Goal: Transaction & Acquisition: Purchase product/service

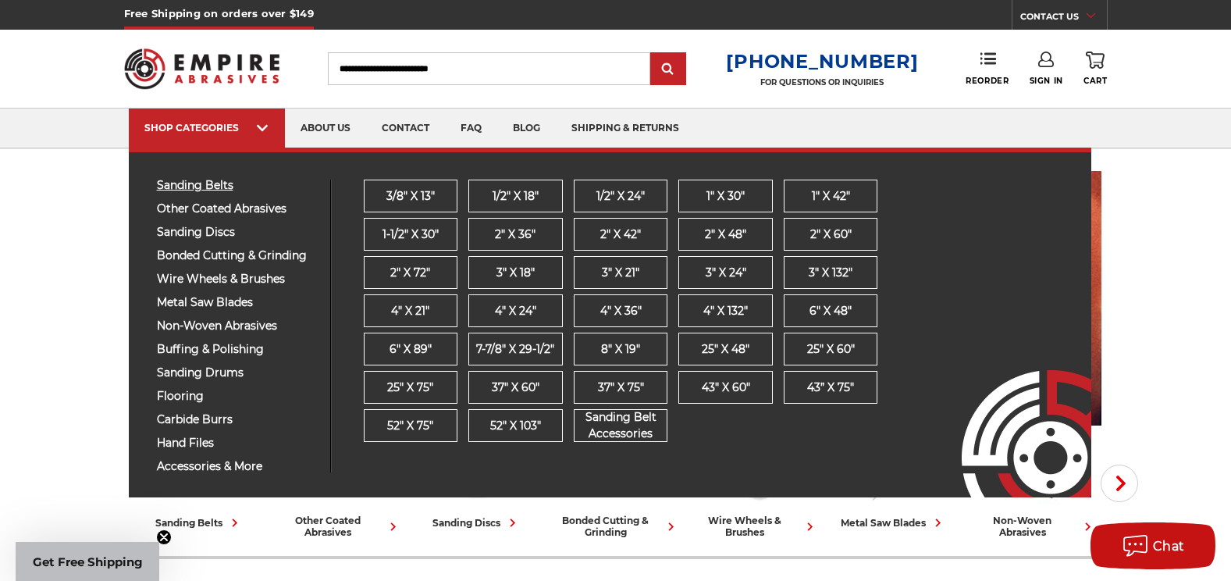
click at [198, 183] on span "sanding belts" at bounding box center [238, 186] width 162 height 12
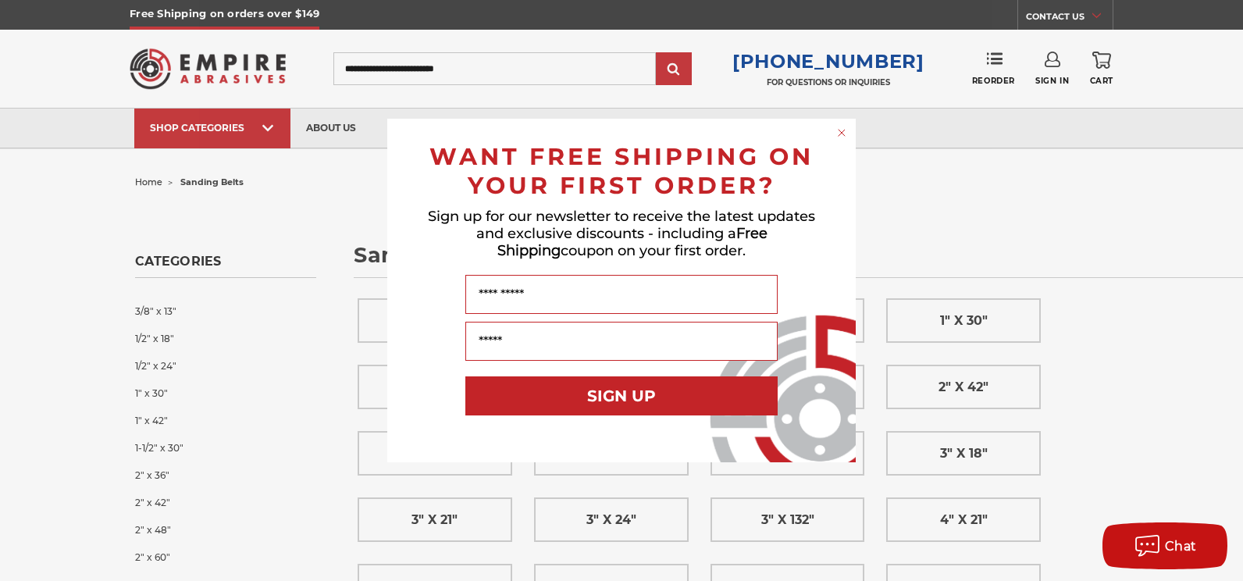
click at [835, 132] on circle "Close dialog" at bounding box center [842, 133] width 15 height 15
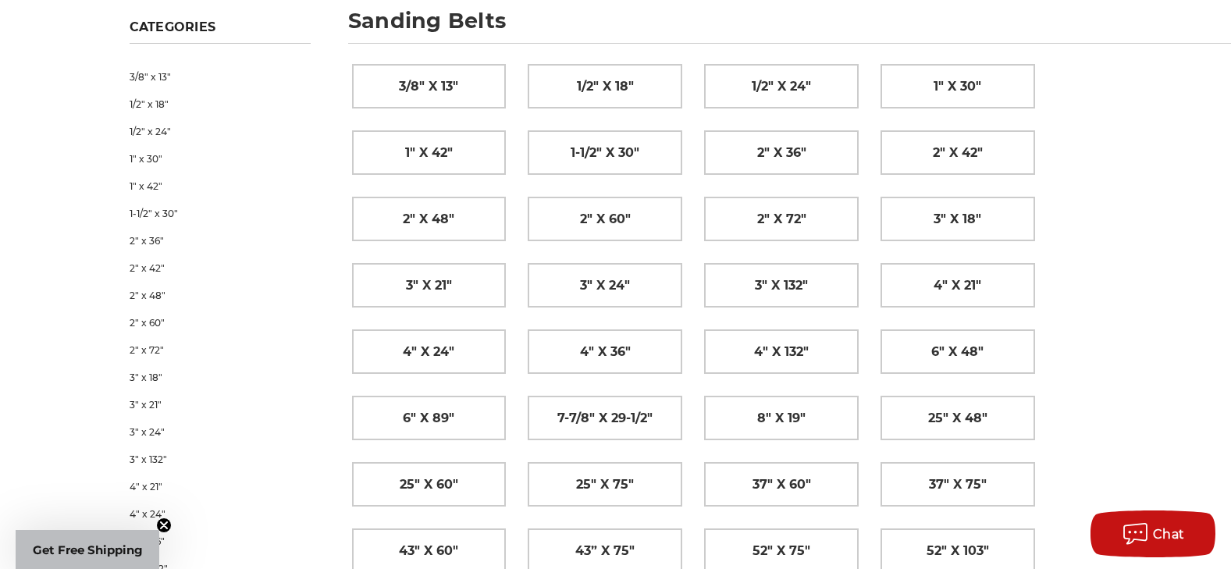
scroll to position [312, 0]
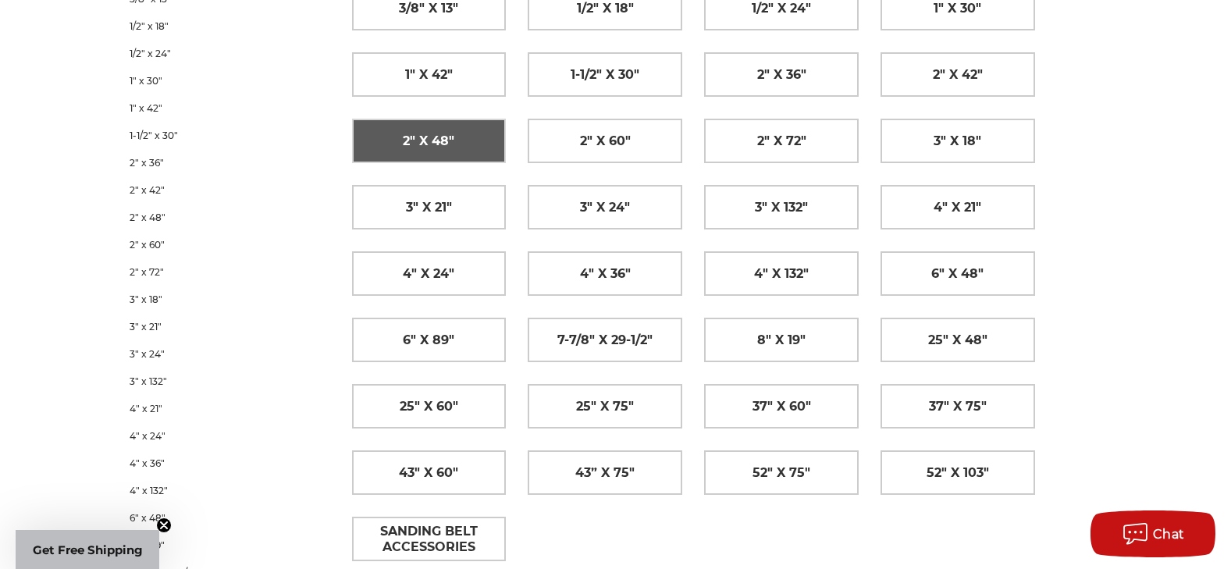
click at [479, 141] on link "2" x 48"" at bounding box center [429, 140] width 153 height 43
